Goal: Find contact information: Find contact information

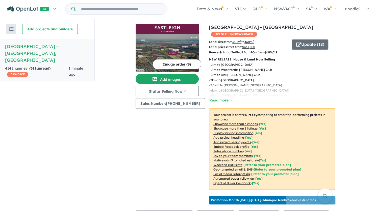
scroll to position [1, 0]
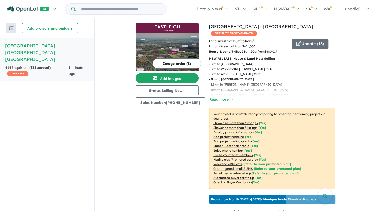
click at [155, 47] on img at bounding box center [167, 52] width 63 height 38
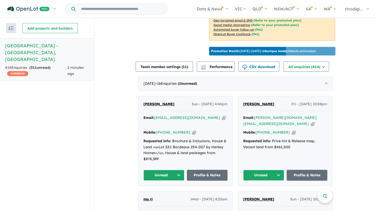
scroll to position [165, 0]
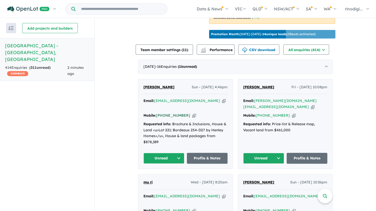
drag, startPoint x: 183, startPoint y: 105, endPoint x: 163, endPoint y: 106, distance: 19.5
click at [163, 113] on div "Mobile: [PHONE_NUMBER] Copied!" at bounding box center [186, 116] width 84 height 6
drag, startPoint x: 172, startPoint y: 106, endPoint x: 109, endPoint y: 126, distance: 66.0
click at [222, 98] on icon "button" at bounding box center [224, 100] width 4 height 5
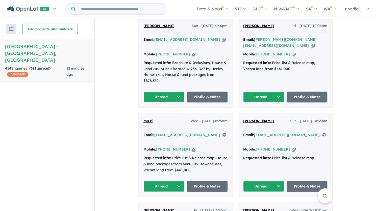
scroll to position [223, 0]
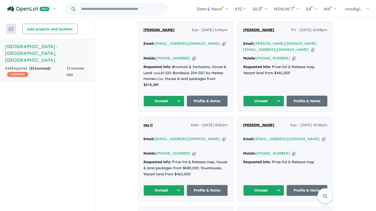
click at [222, 41] on icon "button" at bounding box center [224, 43] width 4 height 5
